Goal: Contribute content

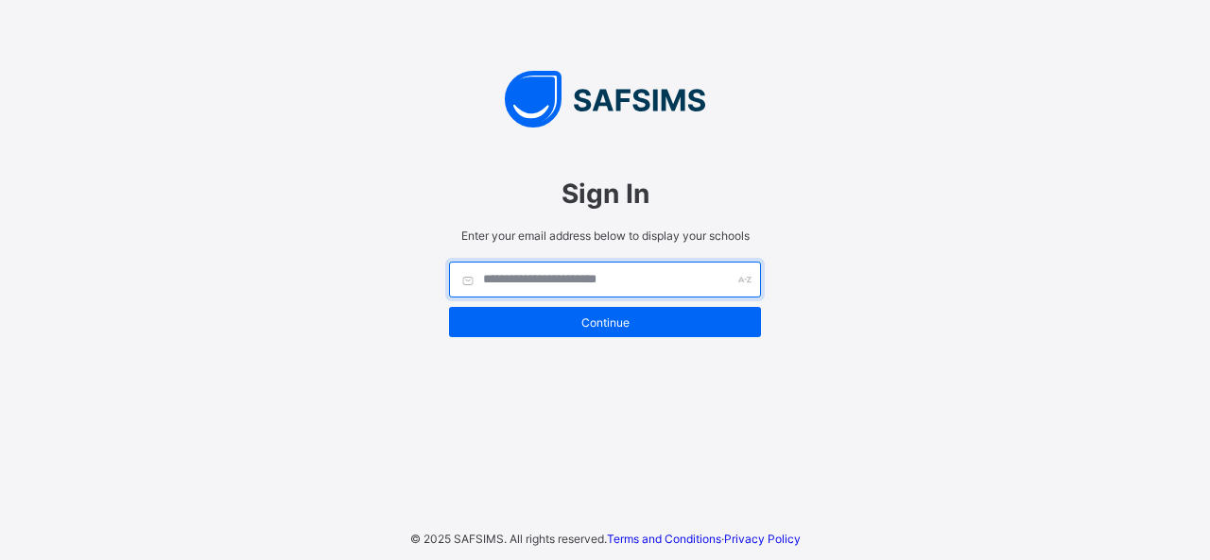
click at [567, 266] on input "text" at bounding box center [605, 280] width 312 height 36
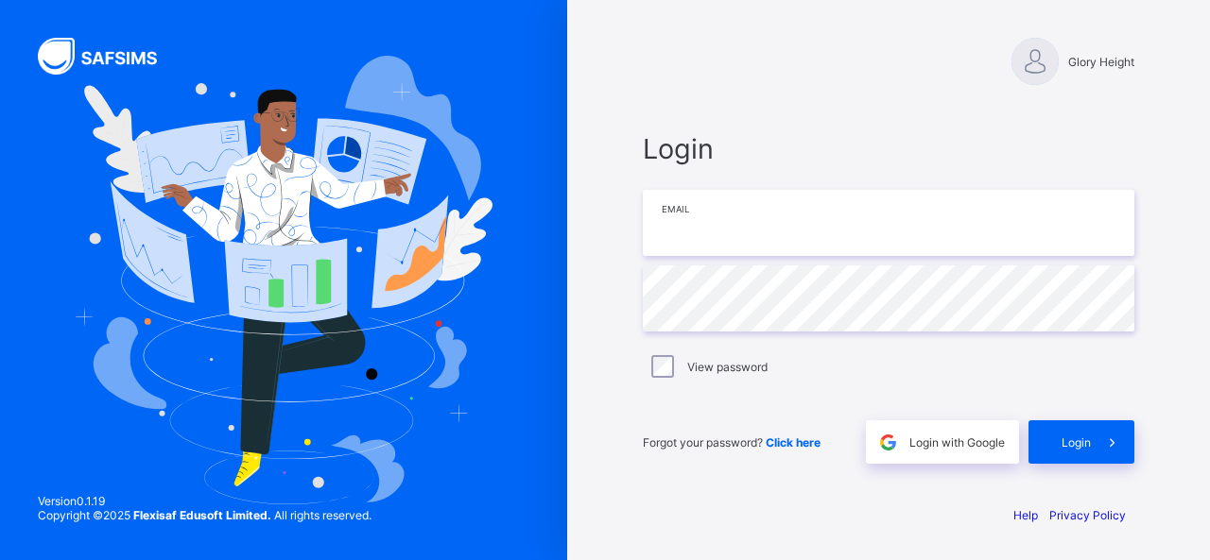
click at [694, 209] on input "email" at bounding box center [888, 223] width 491 height 66
type input "**********"
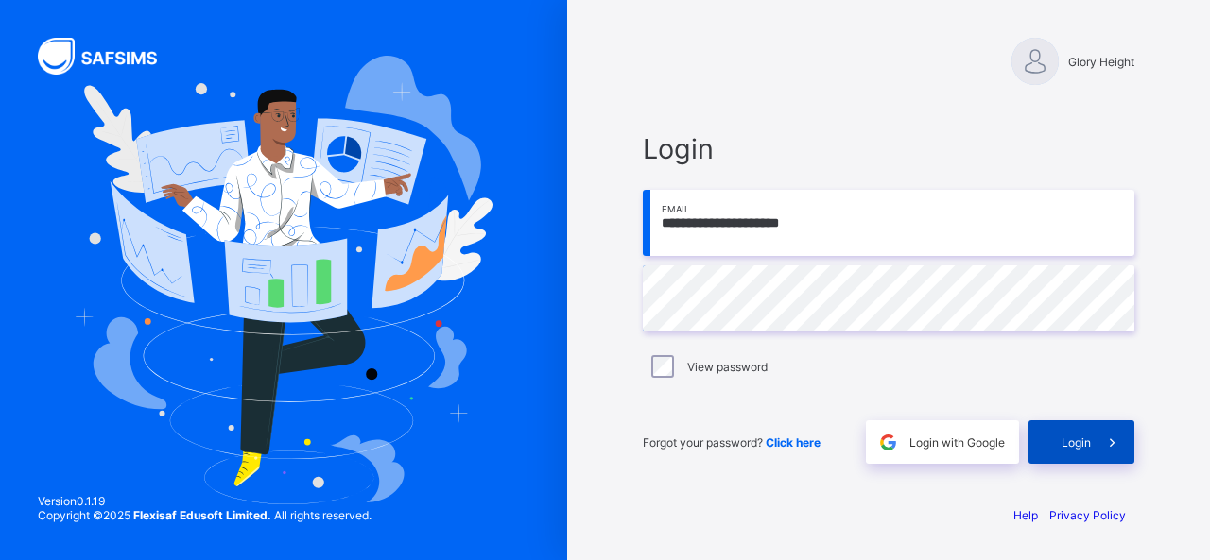
click at [1104, 449] on span at bounding box center [1112, 442] width 43 height 43
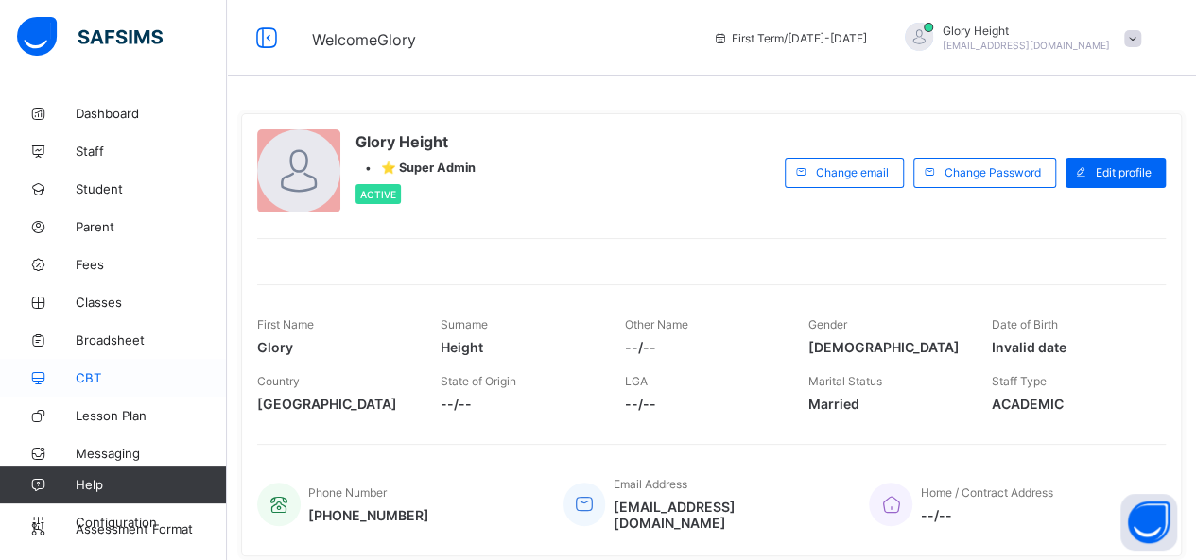
click at [112, 384] on span "CBT" at bounding box center [151, 377] width 151 height 15
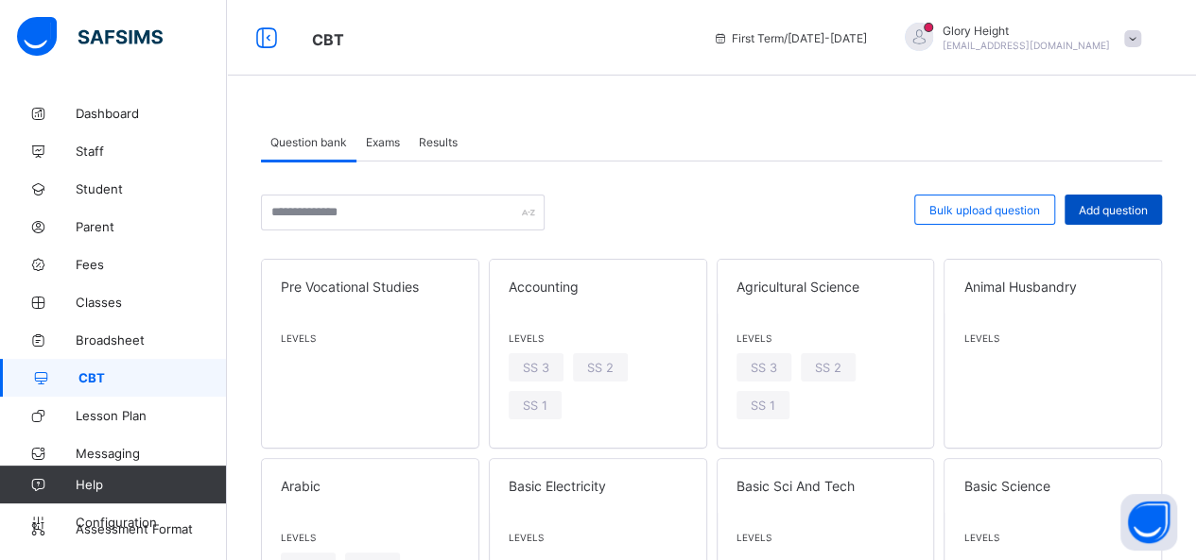
click at [1115, 203] on span "Add question" at bounding box center [1112, 210] width 69 height 14
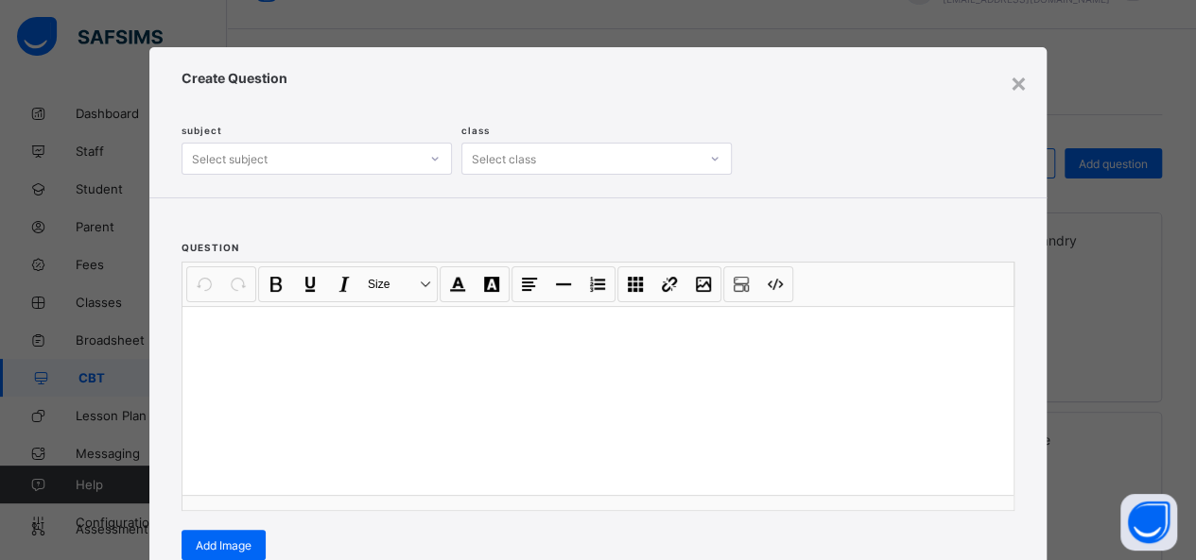
click at [362, 177] on div "Create Question subject Select subject class Select class" at bounding box center [597, 122] width 897 height 150
click at [362, 162] on div "Select subject" at bounding box center [300, 159] width 236 height 26
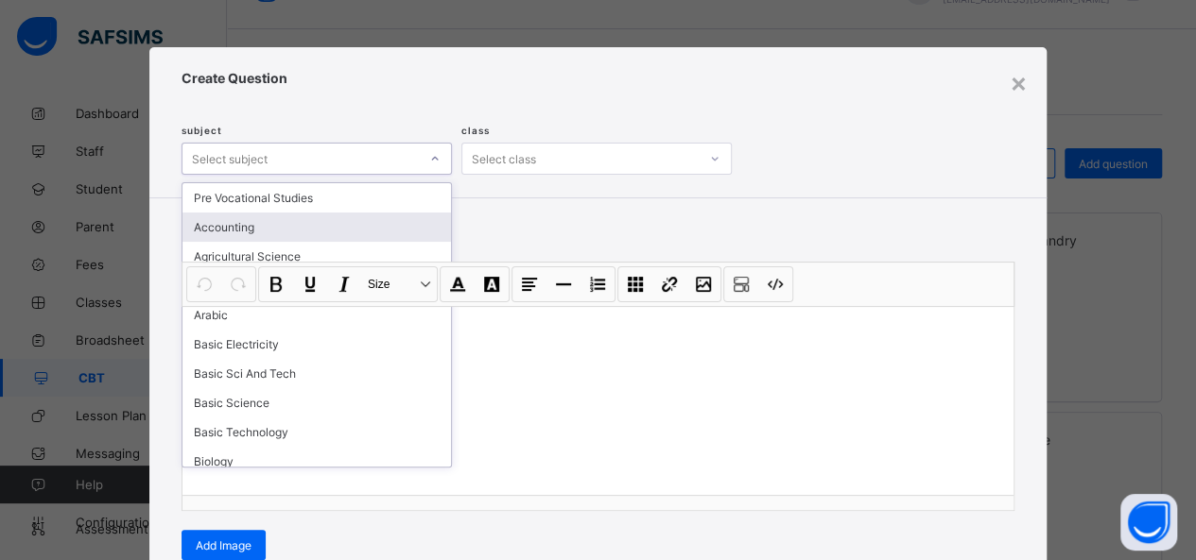
click at [316, 219] on div "Accounting" at bounding box center [316, 227] width 268 height 29
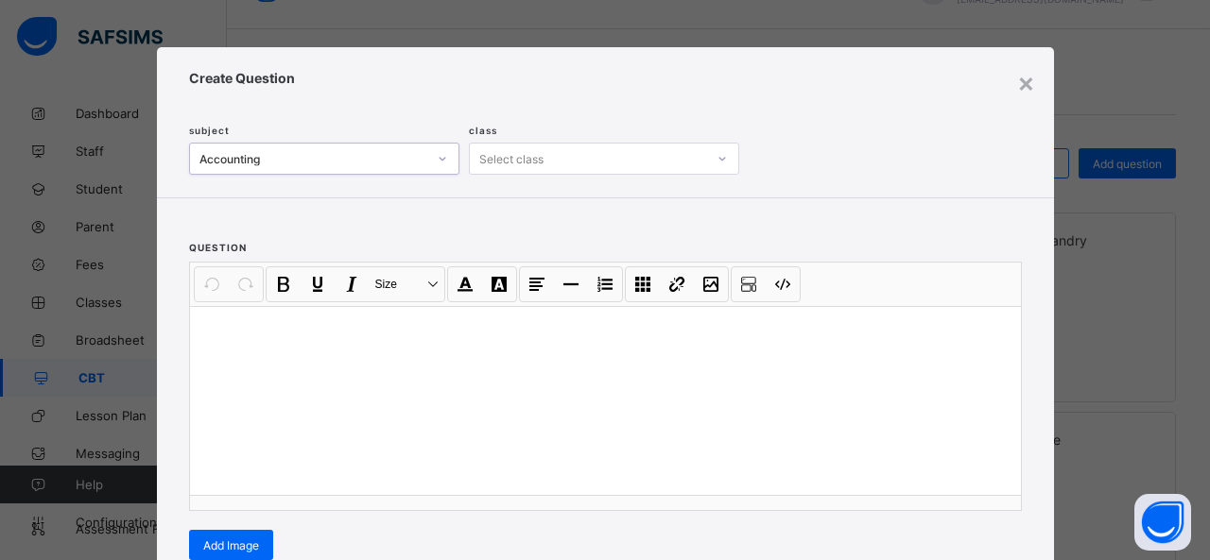
click at [496, 167] on div "Select class" at bounding box center [511, 159] width 64 height 32
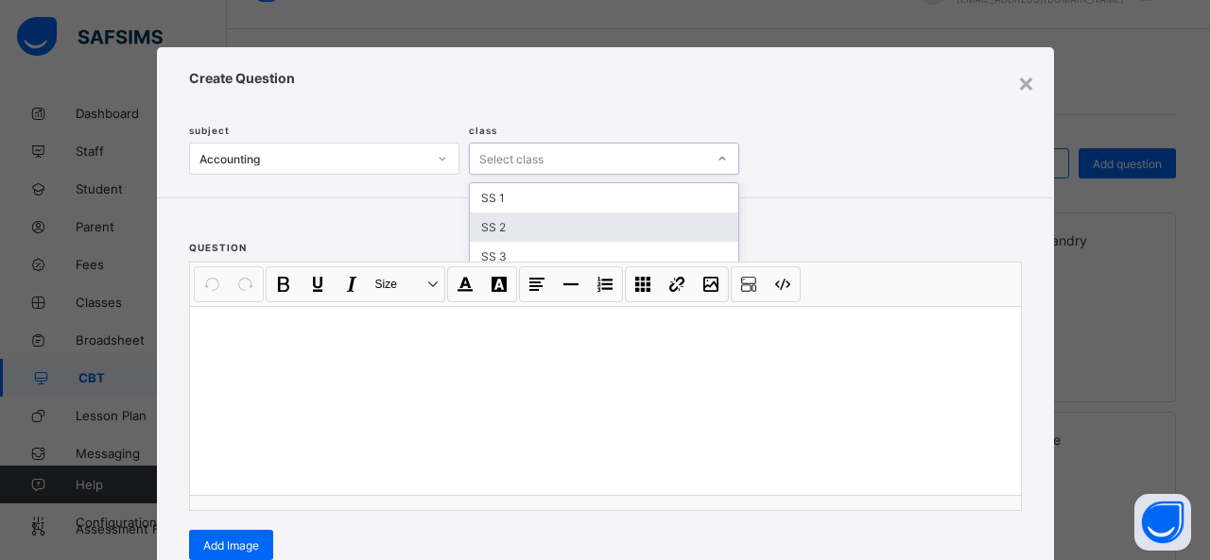
click at [507, 223] on div "SS 2" at bounding box center [604, 227] width 268 height 29
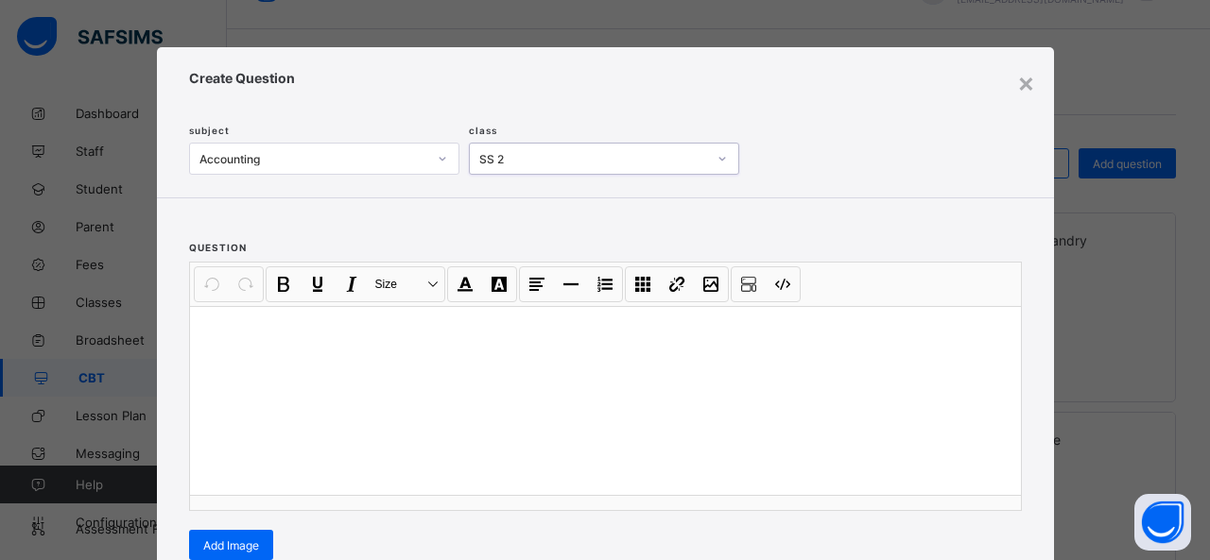
click at [357, 322] on p at bounding box center [605, 330] width 800 height 19
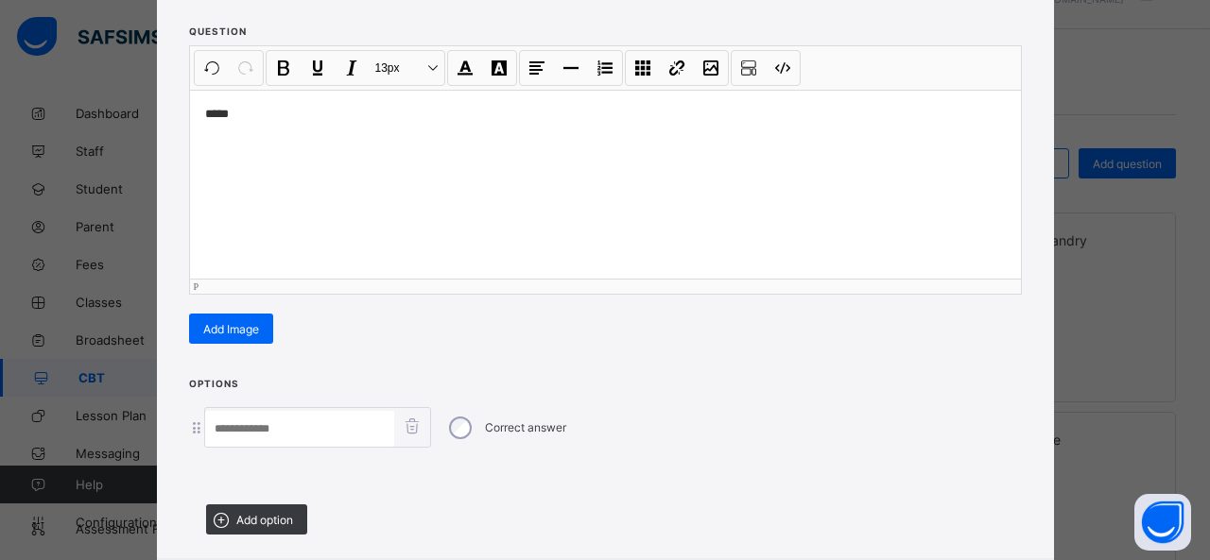
scroll to position [257, 0]
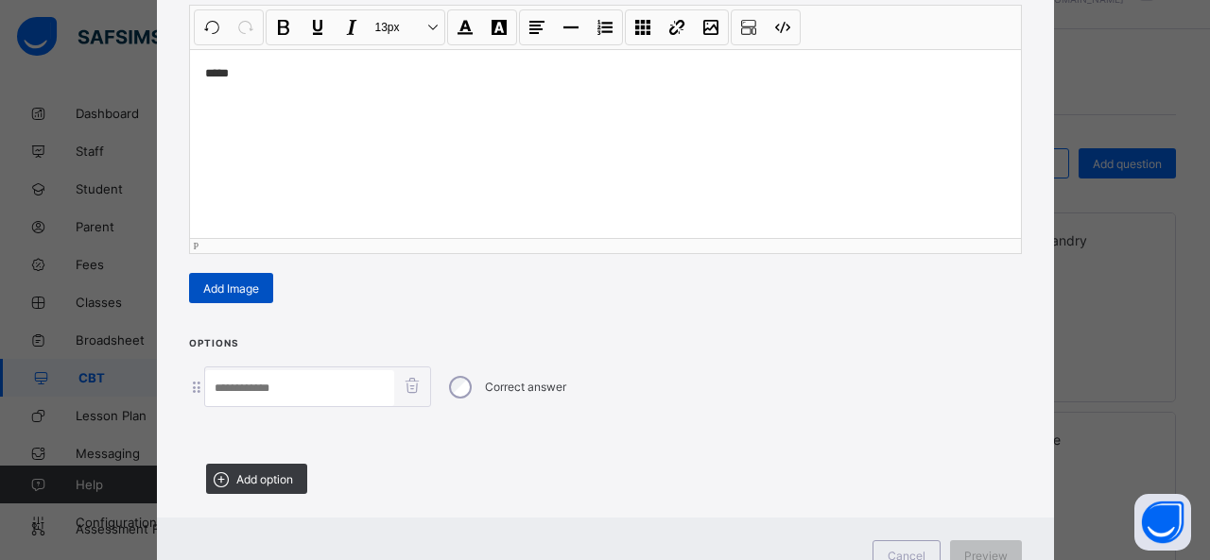
click at [244, 273] on div "Add Image" at bounding box center [231, 288] width 84 height 30
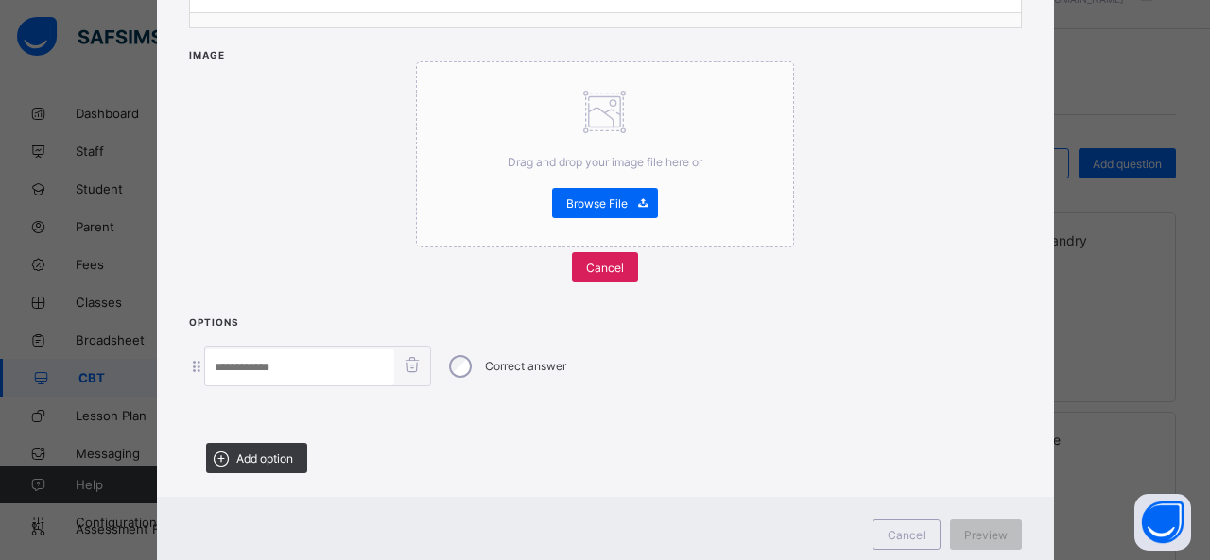
scroll to position [484, 0]
click at [452, 346] on div "Correct answer" at bounding box center [505, 366] width 130 height 40
click at [308, 359] on input at bounding box center [299, 367] width 189 height 36
type input "*"
click at [270, 458] on div "Add option" at bounding box center [256, 457] width 101 height 30
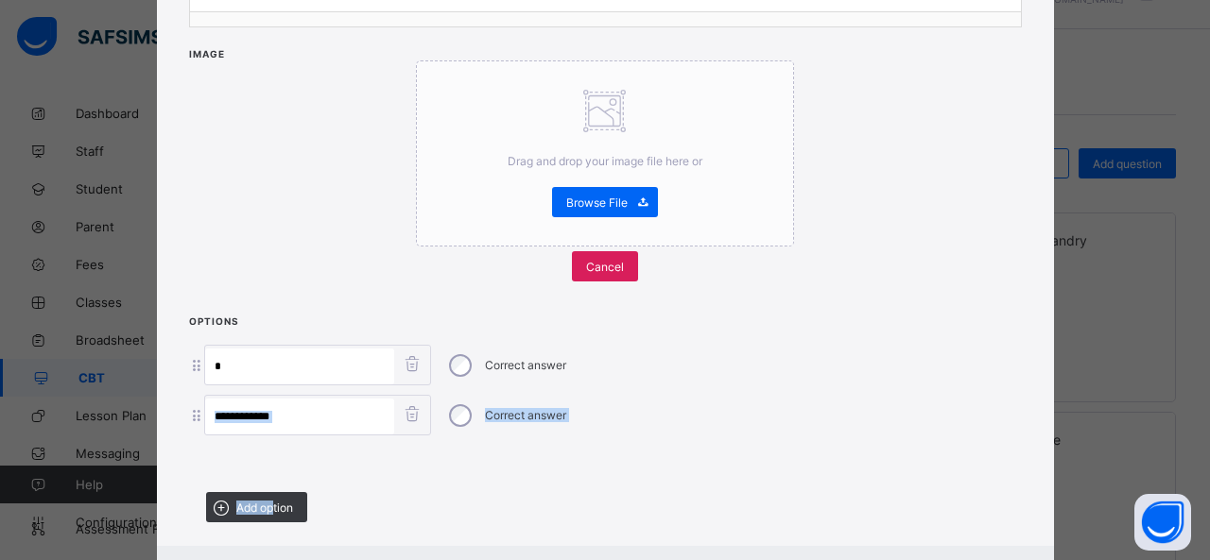
click at [285, 414] on input at bounding box center [299, 417] width 189 height 36
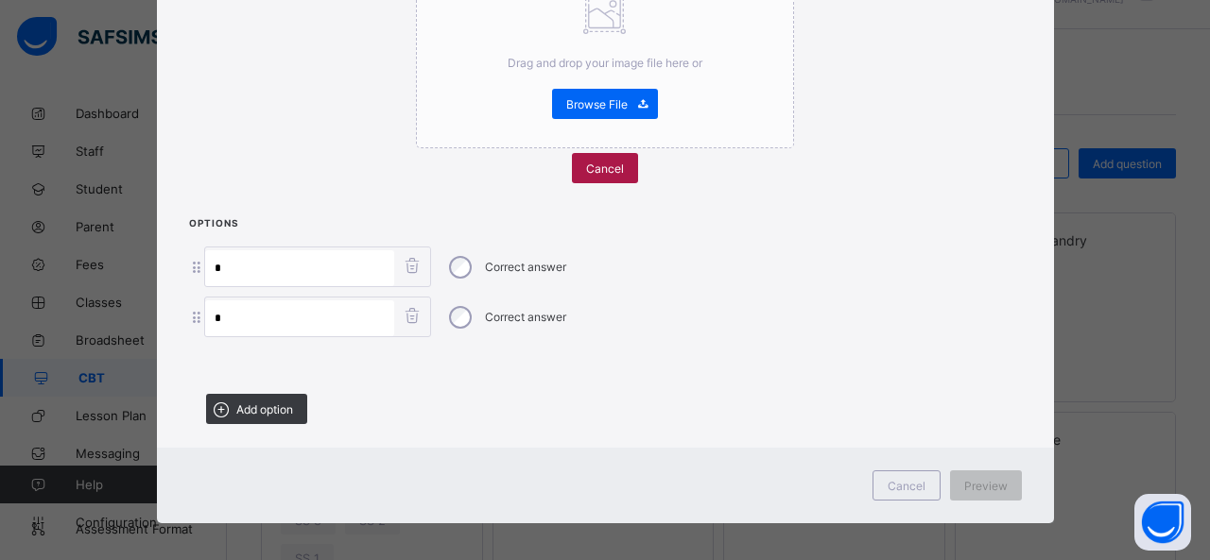
type input "*"
click at [616, 173] on div "Cancel" at bounding box center [605, 168] width 66 height 30
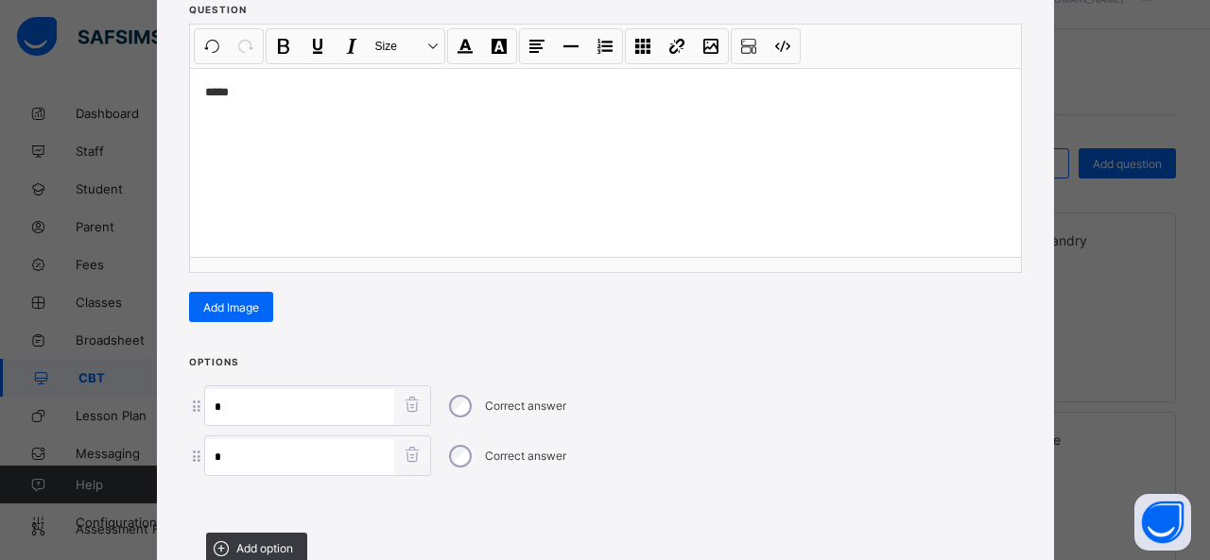
scroll to position [380, 0]
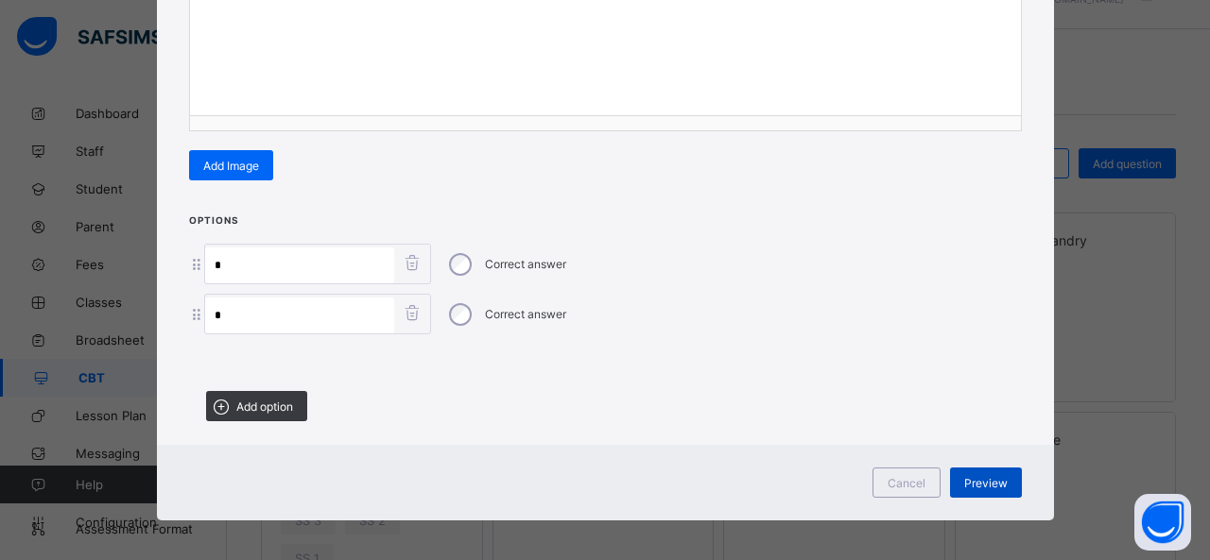
click at [999, 479] on span "Preview" at bounding box center [985, 483] width 43 height 14
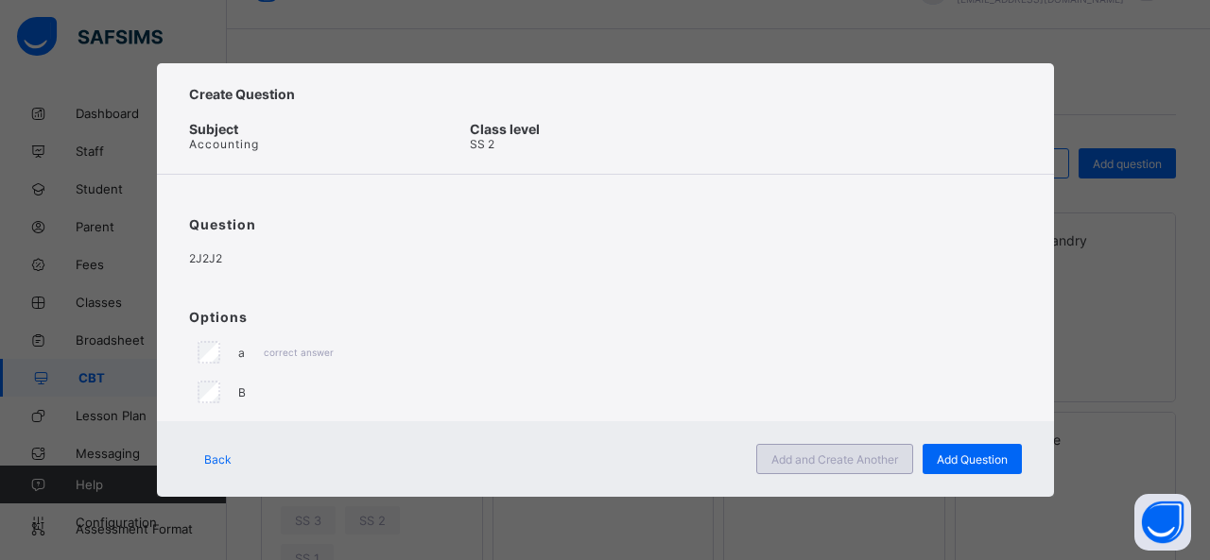
click at [880, 455] on span "Add and Create Another" at bounding box center [834, 460] width 127 height 14
